Goal: Task Accomplishment & Management: Manage account settings

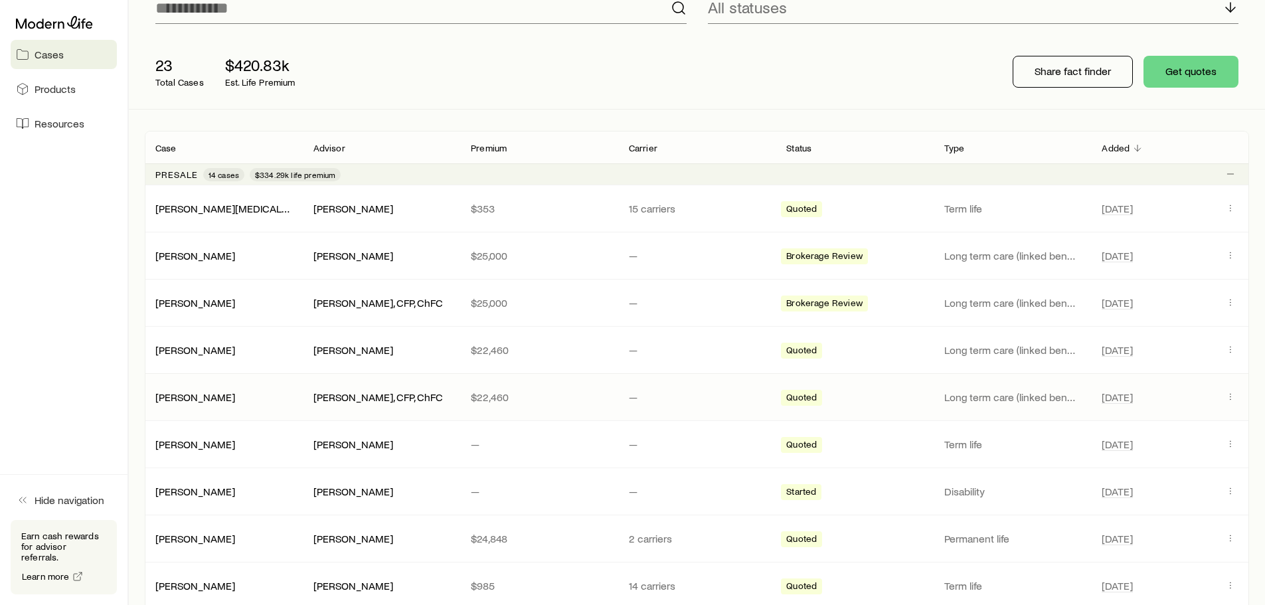
scroll to position [133, 0]
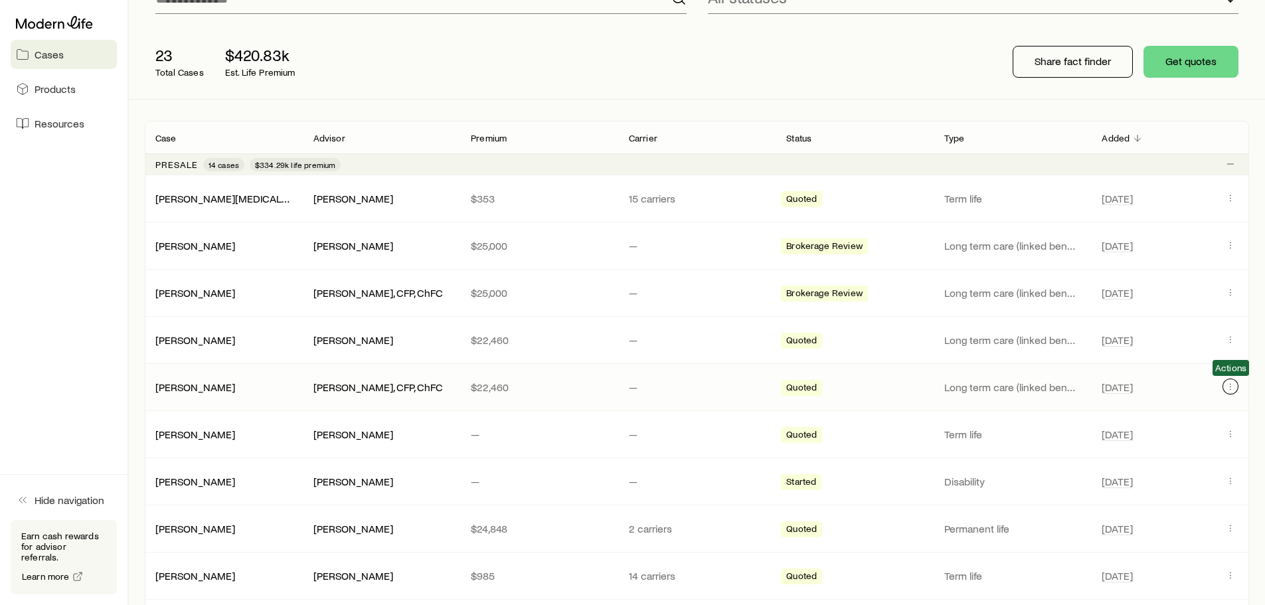
click at [1232, 391] on icon "Client cases" at bounding box center [1231, 386] width 11 height 11
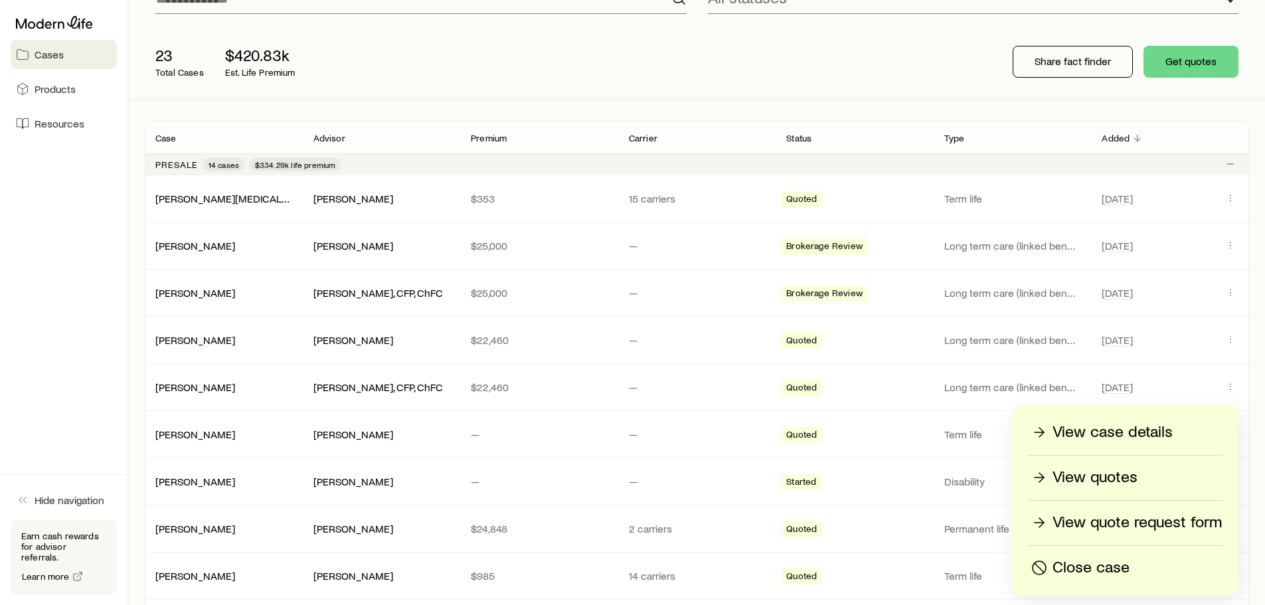
click at [1119, 481] on p "View quotes" at bounding box center [1095, 477] width 85 height 21
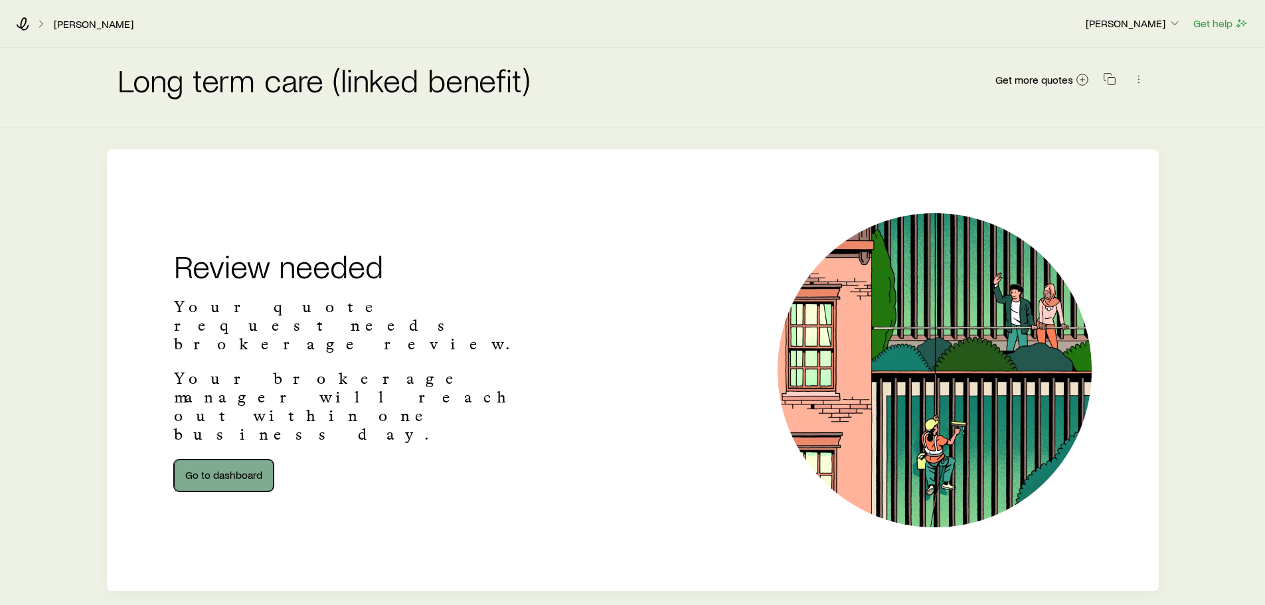
click at [246, 460] on link "Go to dashboard" at bounding box center [224, 476] width 100 height 32
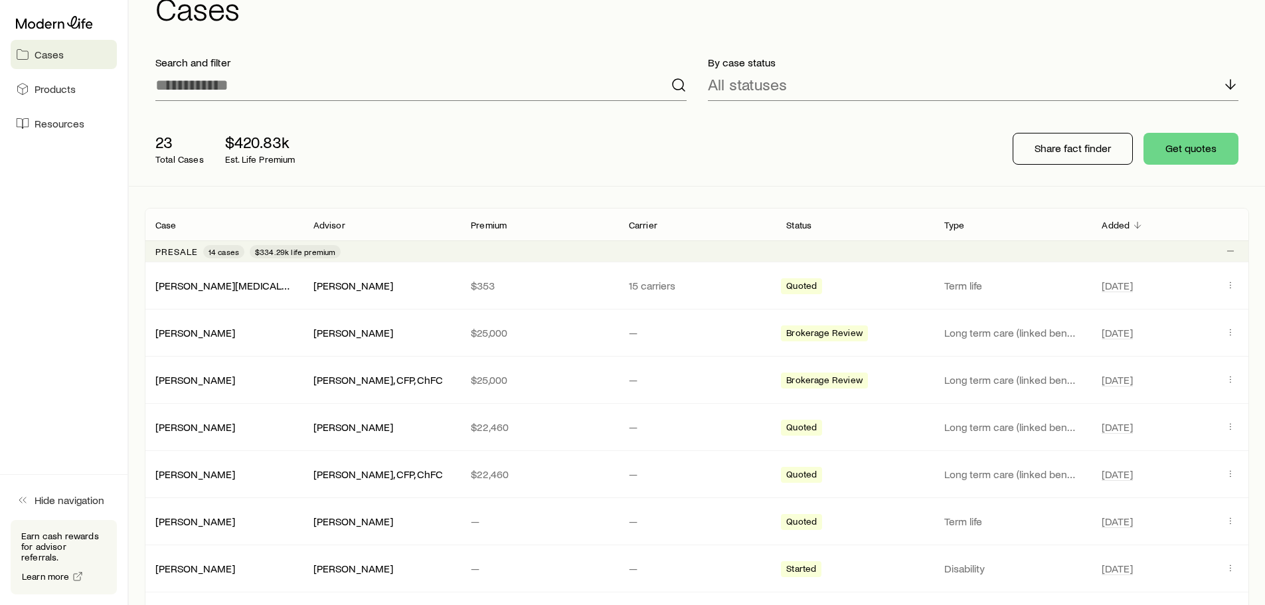
scroll to position [66, 0]
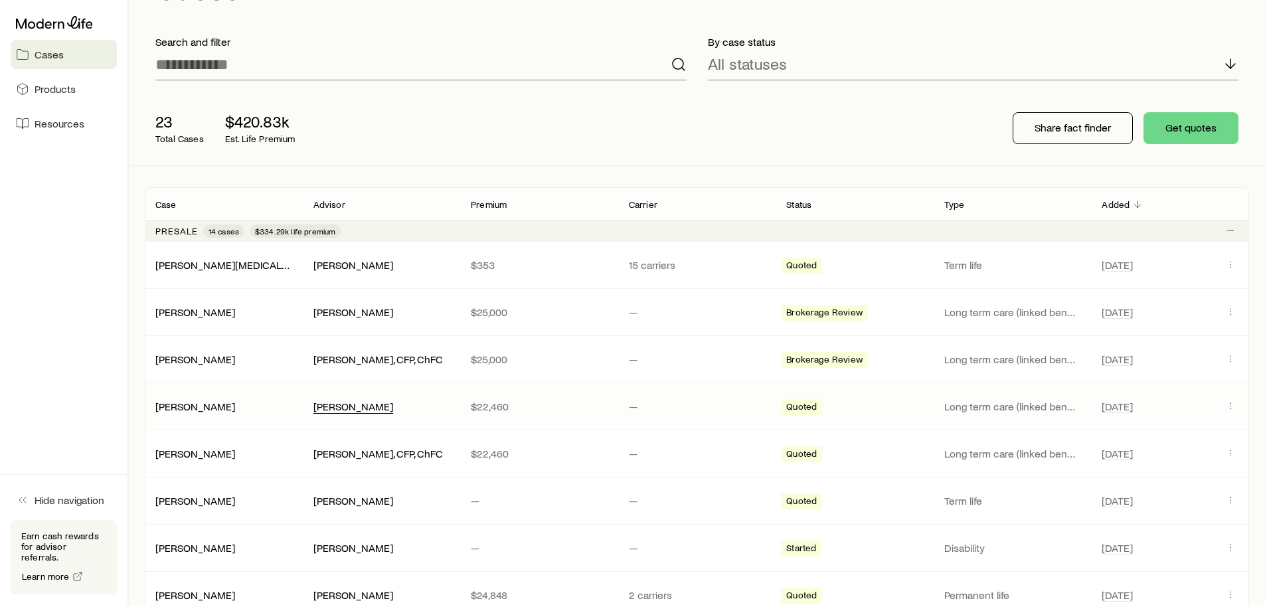
click at [331, 413] on div "[PERSON_NAME]" at bounding box center [354, 407] width 80 height 14
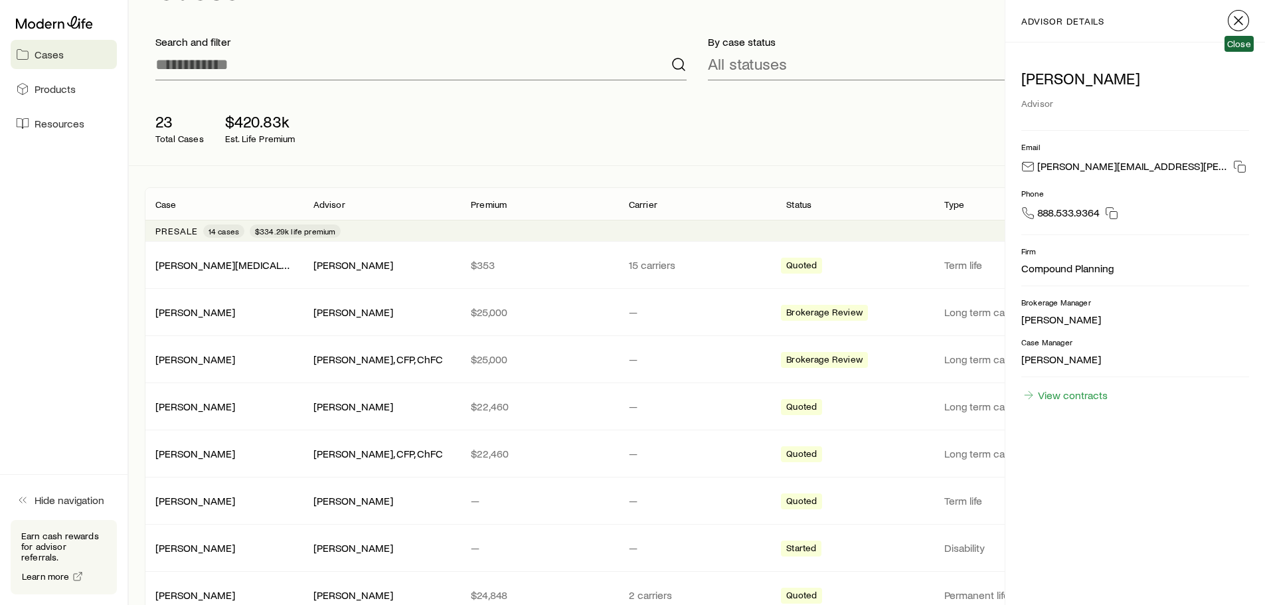
click at [1243, 23] on icon "button" at bounding box center [1239, 21] width 16 height 16
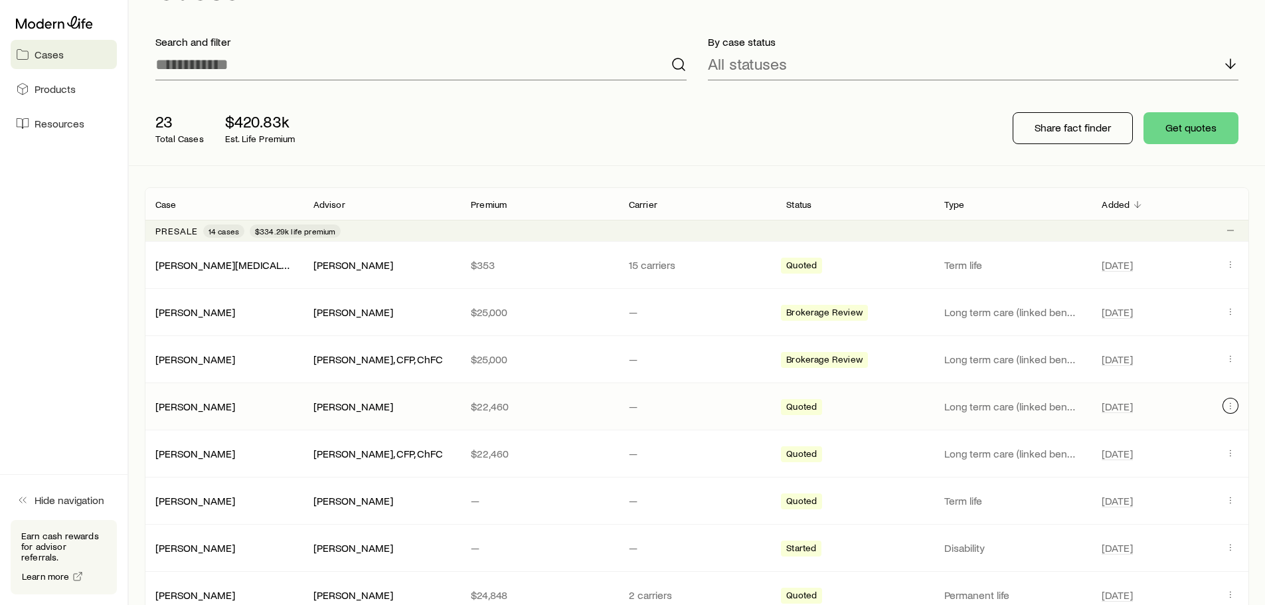
click at [1233, 402] on icon "Client cases" at bounding box center [1231, 406] width 11 height 11
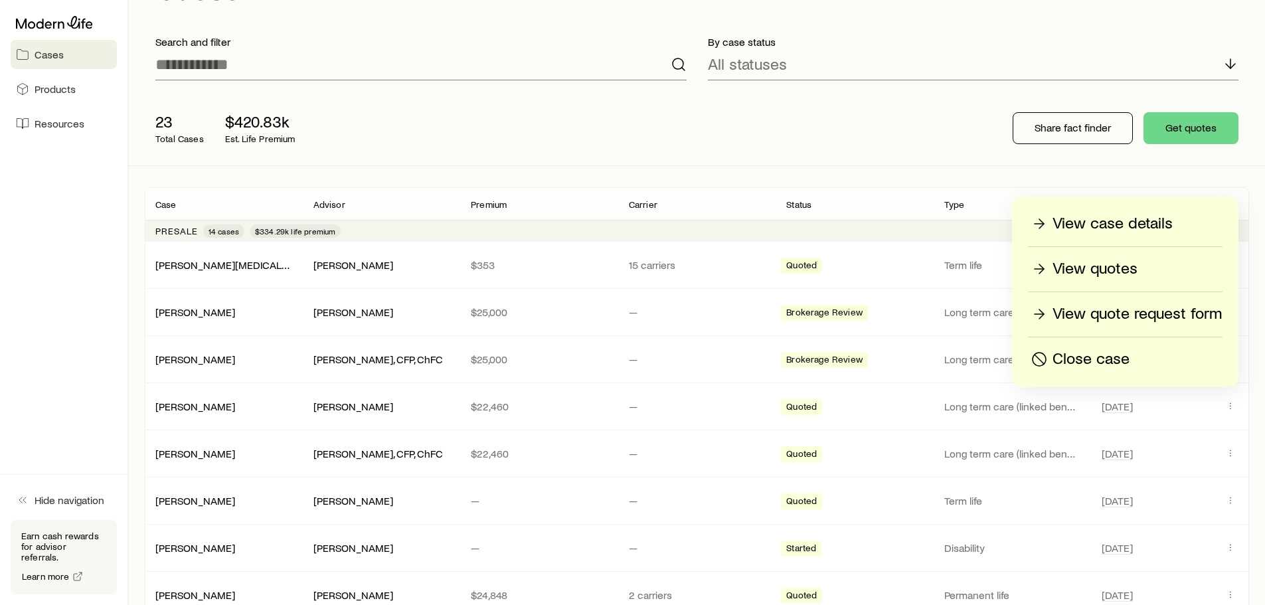
click at [1115, 266] on p "View quotes" at bounding box center [1095, 268] width 85 height 21
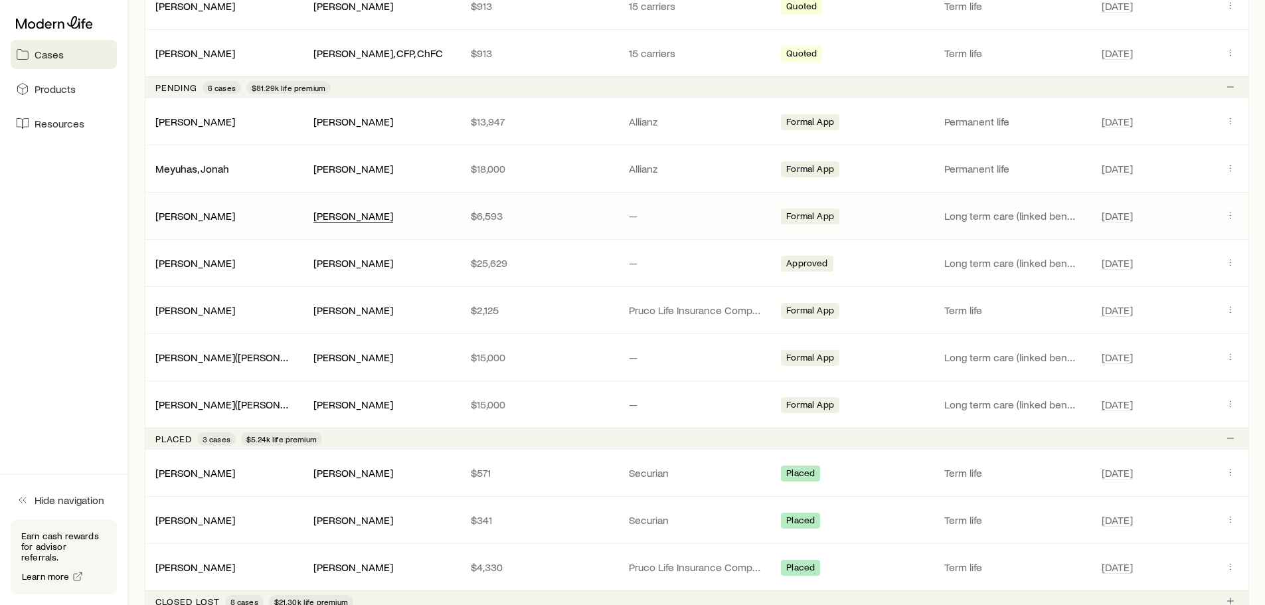
scroll to position [1129, 0]
